Goal: Information Seeking & Learning: Learn about a topic

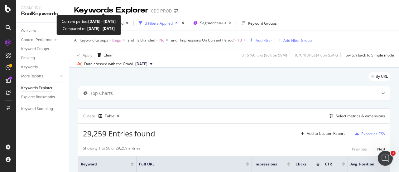
scroll to position [45, 0]
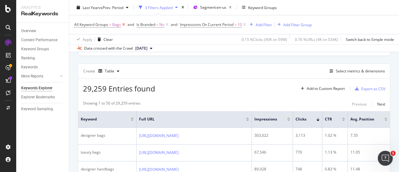
click at [125, 25] on icon at bounding box center [123, 24] width 5 height 6
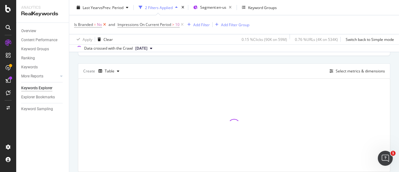
click at [106, 24] on icon at bounding box center [104, 24] width 5 height 6
click at [137, 26] on icon at bounding box center [138, 24] width 5 height 6
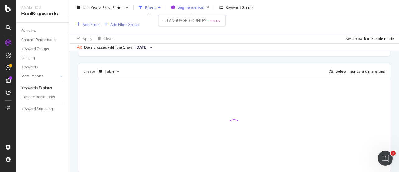
click at [205, 10] on div "Segment: en-us" at bounding box center [195, 7] width 34 height 9
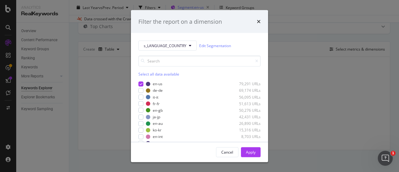
scroll to position [16, 0]
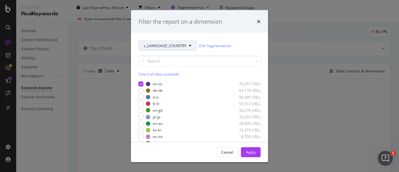
click at [178, 44] on span "s_LANGUAGE_COUNTRY" at bounding box center [165, 45] width 43 height 5
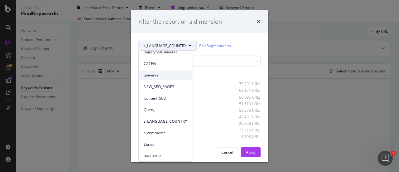
scroll to position [52, 0]
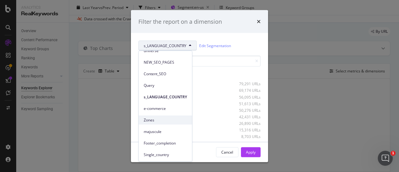
click at [158, 117] on span "Zones" at bounding box center [165, 120] width 43 height 6
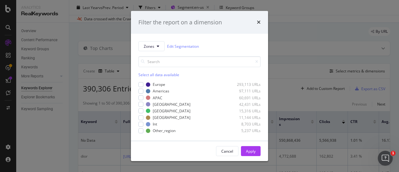
click at [142, 86] on div "modal" at bounding box center [140, 84] width 5 height 5
click at [247, 150] on div "Apply" at bounding box center [251, 150] width 10 height 5
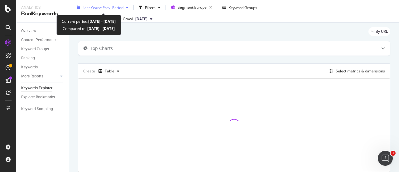
click at [107, 5] on span "vs Prev. Period" at bounding box center [111, 7] width 25 height 5
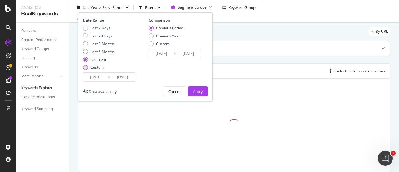
click at [101, 68] on div "Custom" at bounding box center [96, 66] width 13 height 5
type input "[DATE]"
click at [102, 78] on input "[DATE]" at bounding box center [95, 77] width 25 height 9
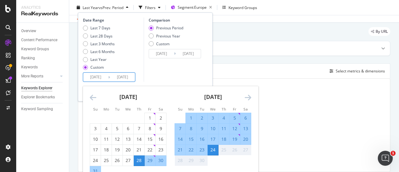
click at [180, 139] on div "14" at bounding box center [180, 139] width 11 height 6
type input "[DATE]"
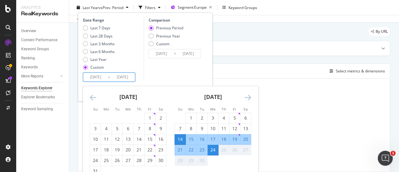
click at [245, 138] on div "20" at bounding box center [245, 139] width 11 height 6
type input "[DATE]"
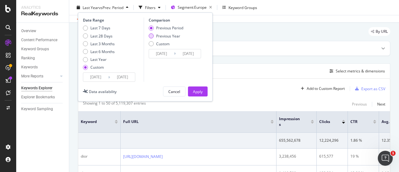
click at [177, 36] on div "Previous Year" at bounding box center [168, 35] width 24 height 5
type input "[DATE]"
click at [195, 89] on div "Apply" at bounding box center [198, 91] width 10 height 5
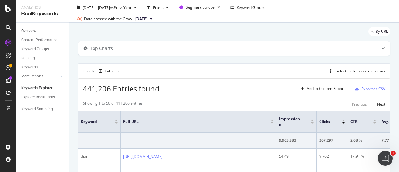
click at [32, 32] on div "Overview" at bounding box center [28, 31] width 15 height 7
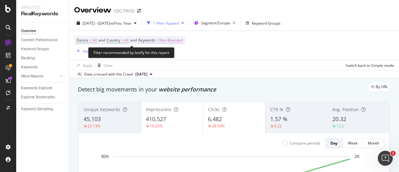
click at [177, 40] on span "Non-Branded" at bounding box center [170, 40] width 23 height 9
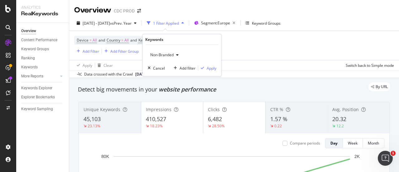
click at [160, 53] on span "Non-Branded" at bounding box center [161, 54] width 26 height 5
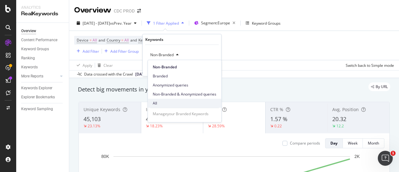
click at [163, 102] on span "All" at bounding box center [185, 103] width 64 height 6
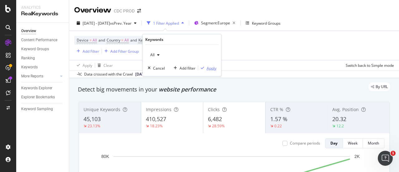
click at [212, 67] on div "Apply" at bounding box center [212, 67] width 10 height 5
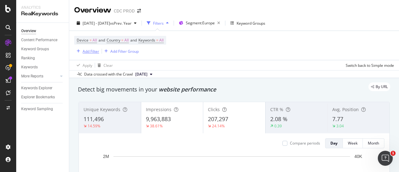
click at [92, 50] on div "Add Filter" at bounding box center [91, 51] width 17 height 5
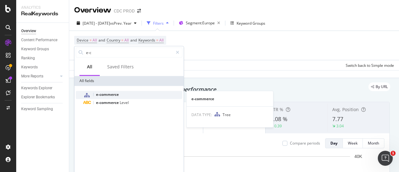
type input "e-c"
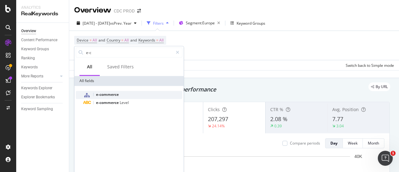
click at [112, 95] on span "e-commerce" at bounding box center [107, 94] width 23 height 5
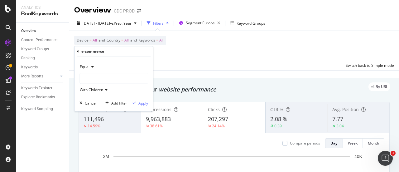
click at [99, 75] on div at bounding box center [114, 78] width 68 height 10
click at [109, 90] on span "69,226 URLS" at bounding box center [119, 90] width 23 height 5
click at [144, 104] on div "Apply" at bounding box center [143, 102] width 10 height 5
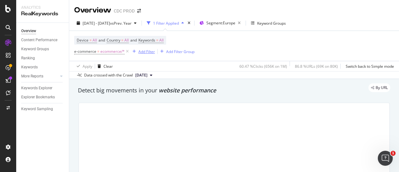
click at [147, 53] on div "Add Filter" at bounding box center [146, 51] width 17 height 5
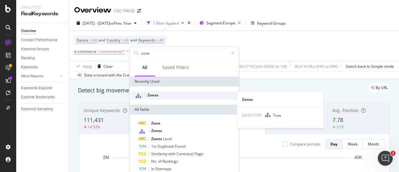
type input "zone"
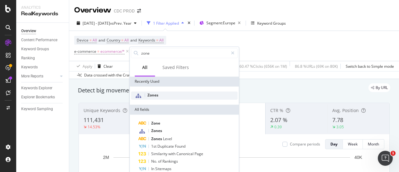
click at [165, 93] on div "Zones" at bounding box center [184, 95] width 107 height 8
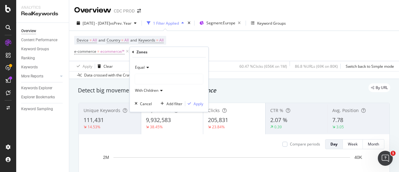
click at [151, 78] on div at bounding box center [169, 79] width 68 height 10
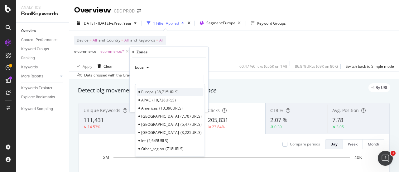
click at [154, 89] on div "Europe 38,715 URLS" at bounding box center [169, 92] width 67 height 8
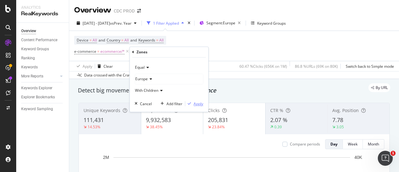
click at [195, 104] on div "Apply" at bounding box center [198, 103] width 10 height 5
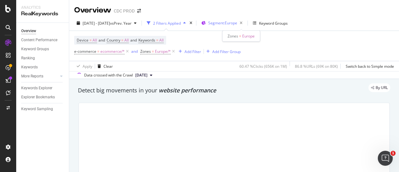
click at [237, 22] on span "Segment: [GEOGRAPHIC_DATA]" at bounding box center [222, 22] width 29 height 5
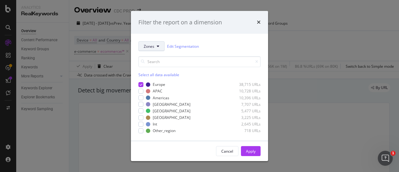
click at [152, 48] on span "Zones" at bounding box center [149, 46] width 11 height 5
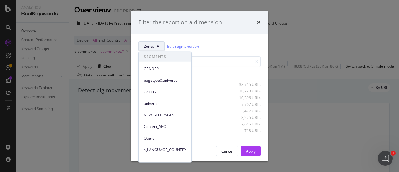
click at [152, 48] on span "Zones" at bounding box center [149, 46] width 11 height 5
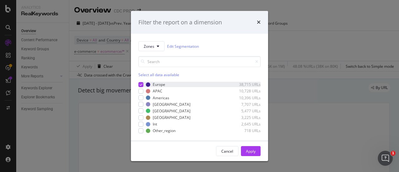
click at [143, 83] on div "Europe 38,715 URLs" at bounding box center [199, 84] width 122 height 5
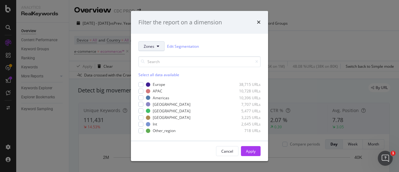
click at [153, 42] on button "Zones" at bounding box center [151, 46] width 26 height 10
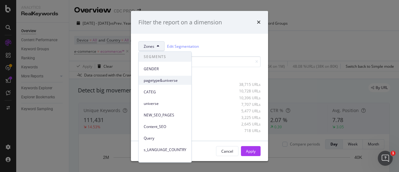
click at [164, 79] on span "pagetype&universe" at bounding box center [165, 80] width 43 height 6
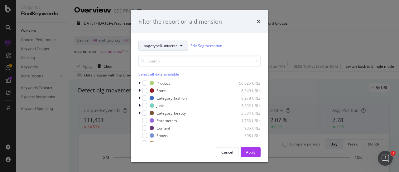
click at [165, 47] on span "pagetype&universe" at bounding box center [161, 45] width 34 height 5
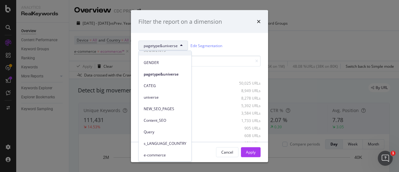
scroll to position [6, 0]
click at [168, 96] on span "universe" at bounding box center [165, 97] width 43 height 6
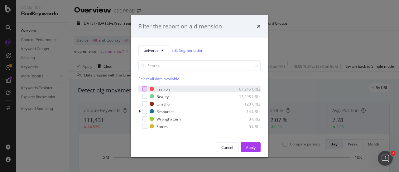
click at [145, 87] on div "modal" at bounding box center [144, 88] width 5 height 5
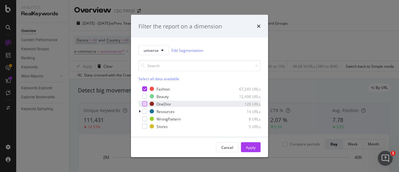
click at [146, 103] on div "modal" at bounding box center [144, 103] width 5 height 5
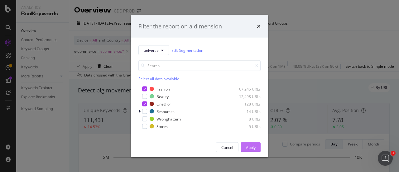
click at [248, 146] on div "Apply" at bounding box center [251, 146] width 10 height 5
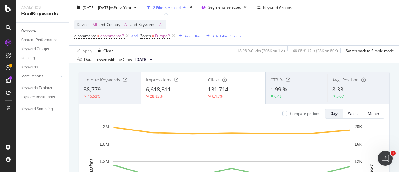
scroll to position [41, 0]
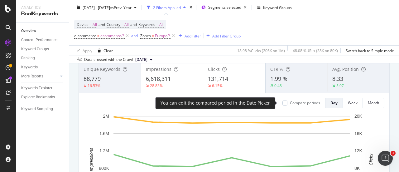
click at [277, 102] on div "Compare periods Day Week Month" at bounding box center [330, 103] width 107 height 10
click at [282, 103] on div at bounding box center [284, 102] width 5 height 5
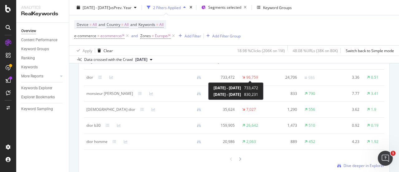
scroll to position [609, 0]
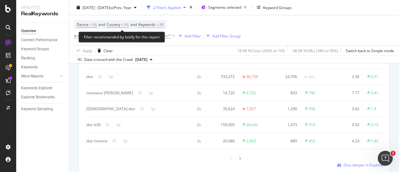
click at [163, 23] on span "Keywords = All" at bounding box center [150, 25] width 25 height 6
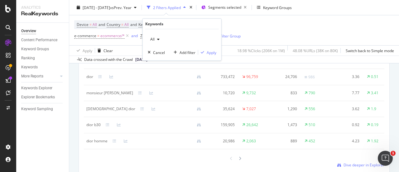
click at [158, 39] on icon "button" at bounding box center [158, 39] width 2 height 4
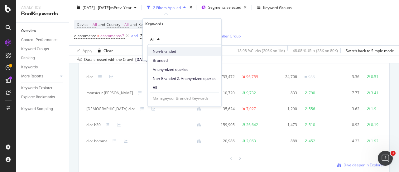
click at [183, 50] on span "Non-Branded" at bounding box center [185, 52] width 64 height 6
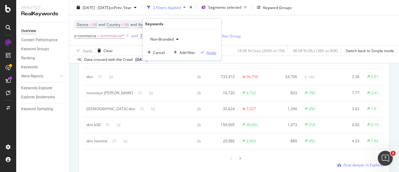
click at [210, 50] on div "Apply" at bounding box center [212, 52] width 10 height 5
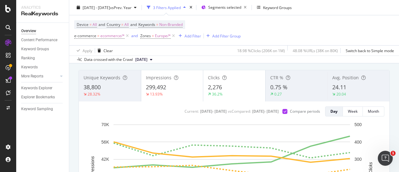
scroll to position [43, 0]
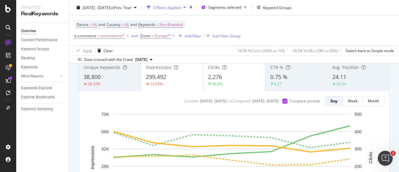
click at [79, 82] on div "Unique Keywords 38,800 28.32% Impressions 299,492 13.93% Clicks 2,276 36.2% CTR…" at bounding box center [234, 148] width 311 height 177
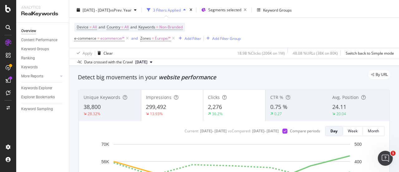
scroll to position [13, 0]
